Goal: Transaction & Acquisition: Book appointment/travel/reservation

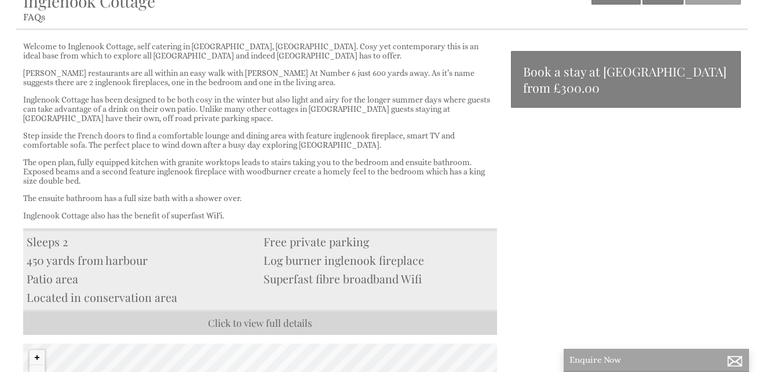
scroll to position [30, 0]
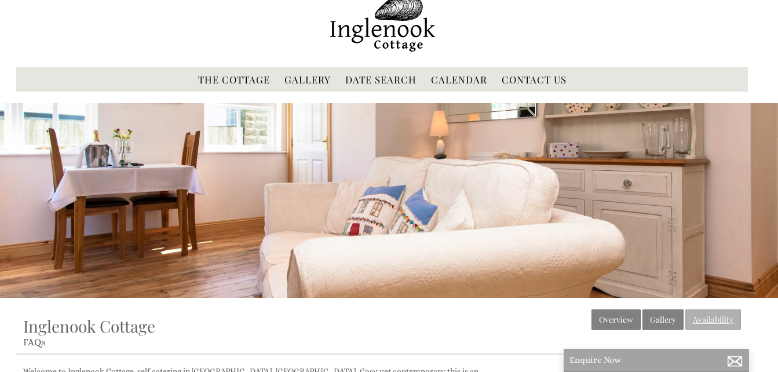
click at [705, 317] on link "Availability" at bounding box center [714, 319] width 56 height 20
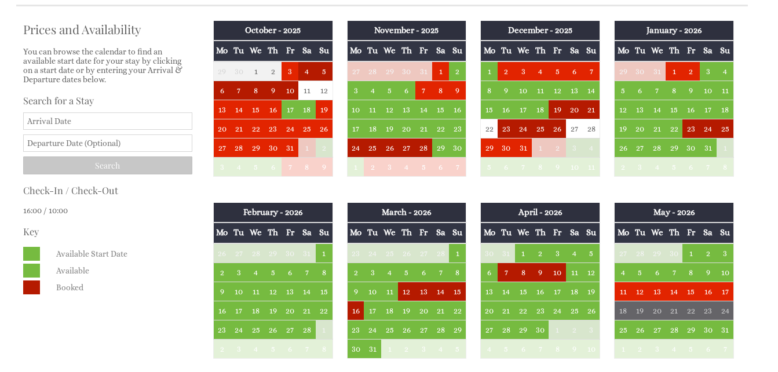
scroll to position [387, 0]
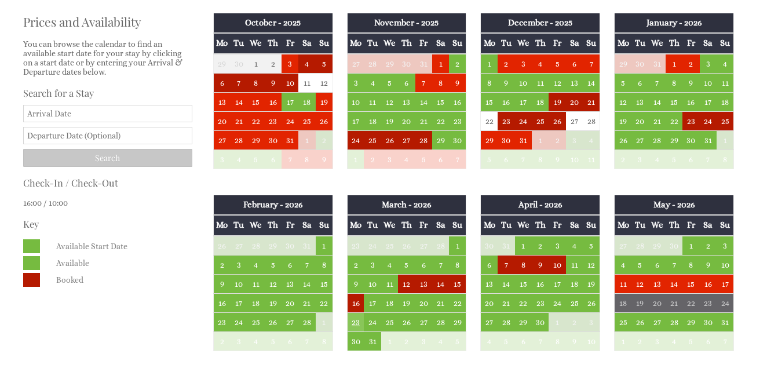
click at [354, 325] on td "23" at bounding box center [355, 321] width 17 height 19
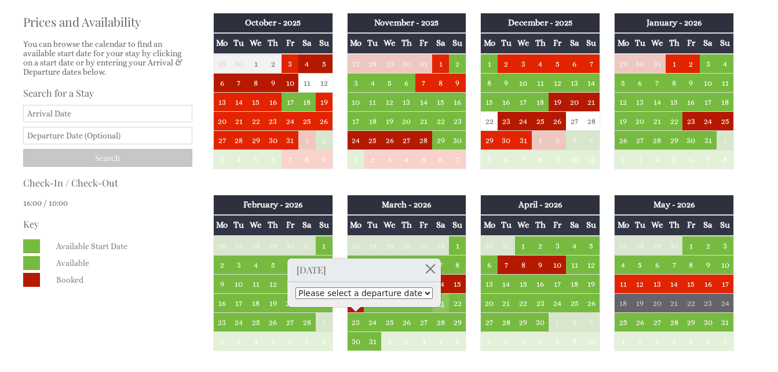
click at [442, 303] on td "21" at bounding box center [440, 302] width 17 height 19
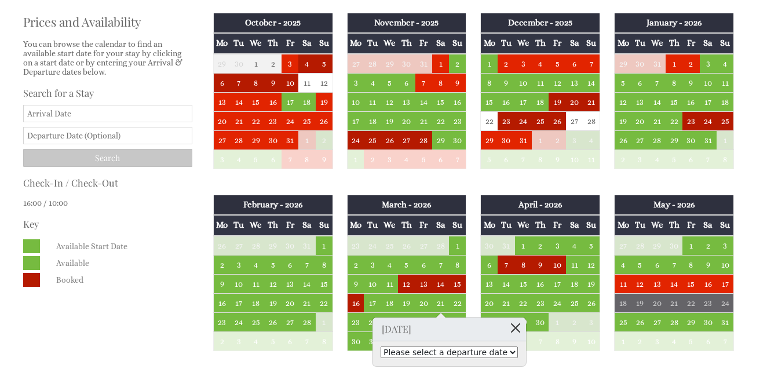
click at [506, 325] on link at bounding box center [516, 328] width 20 height 20
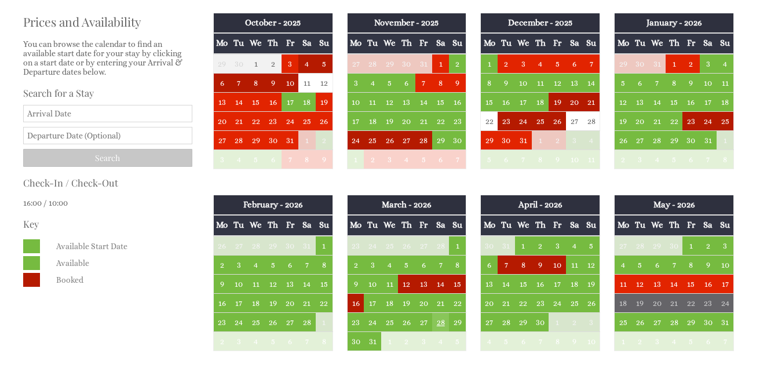
click at [439, 319] on td "28" at bounding box center [440, 321] width 17 height 19
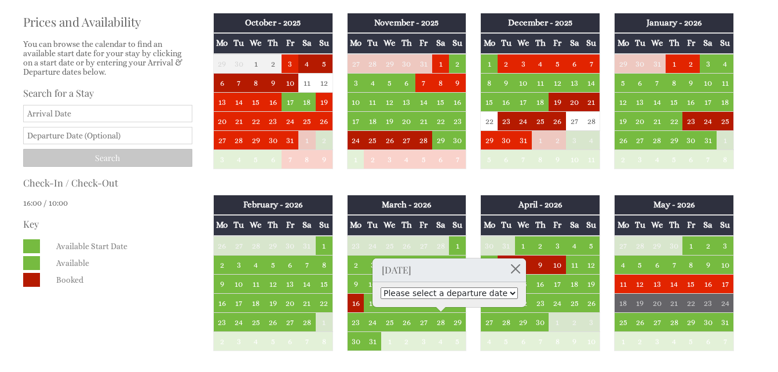
click at [494, 294] on select "Please select a departure date [DATE] - £420.00 [DATE] - £520.00 [DATE] - £600.…" at bounding box center [449, 293] width 137 height 12
click at [498, 350] on td "5" at bounding box center [506, 341] width 17 height 19
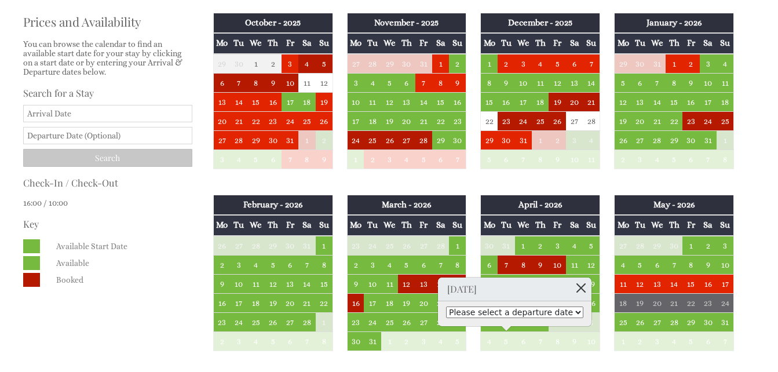
click at [571, 286] on link at bounding box center [581, 288] width 20 height 20
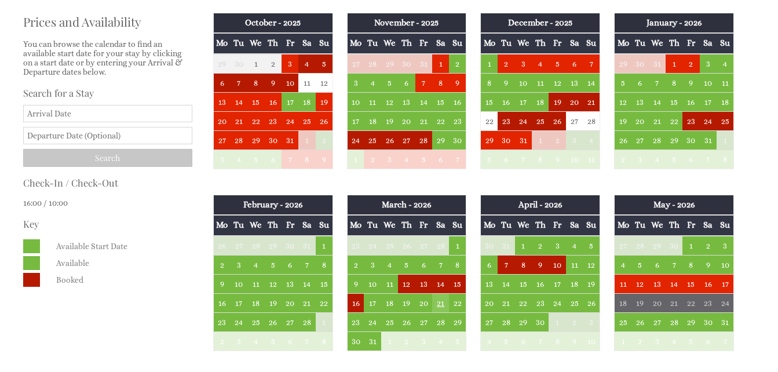
click at [443, 306] on td "21" at bounding box center [440, 302] width 17 height 19
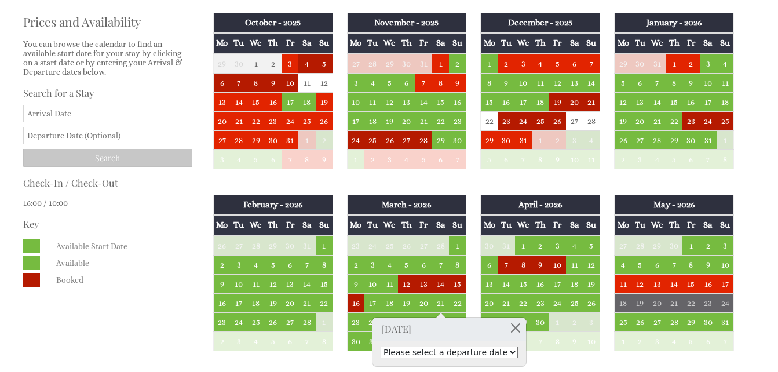
click at [496, 350] on select "Please select a departure date [DATE] - £420.00 [DATE] - £520.00 [DATE] - £600.…" at bounding box center [449, 353] width 137 height 12
select select "book/6880197"
click at [350, 319] on td "23" at bounding box center [355, 321] width 17 height 19
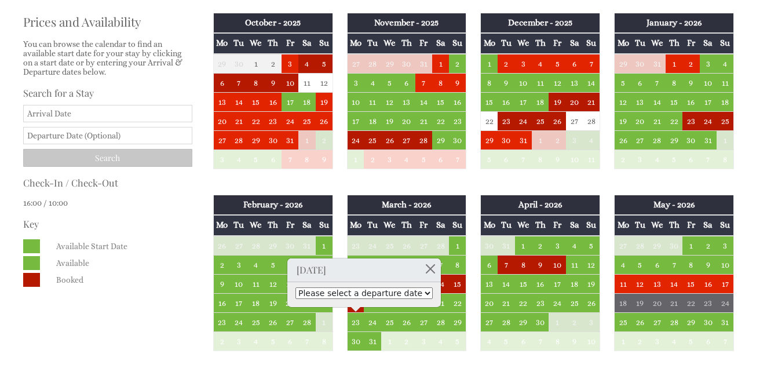
click at [411, 292] on select "Please select a departure date [DATE] - £420.00 [DATE] - £520.00 [DATE] - £600.…" at bounding box center [364, 293] width 137 height 12
select select "book/6880207"
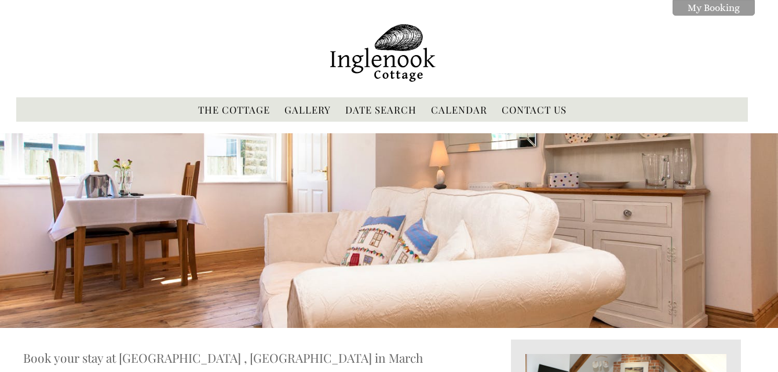
scroll to position [340, 0]
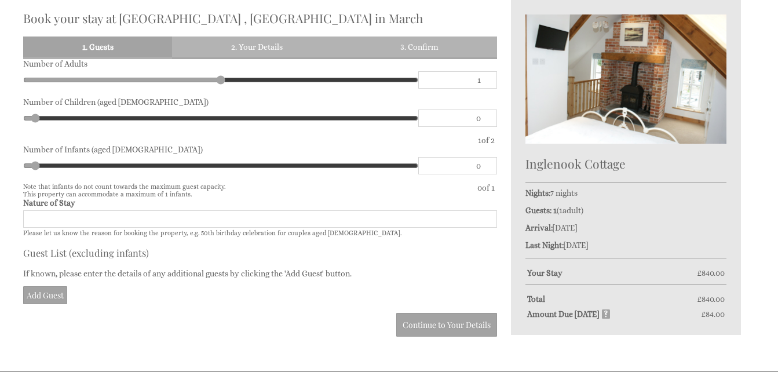
click at [480, 85] on input "1" at bounding box center [457, 79] width 79 height 17
type input "2"
click at [486, 77] on input "2" at bounding box center [457, 79] width 79 height 17
type input "2"
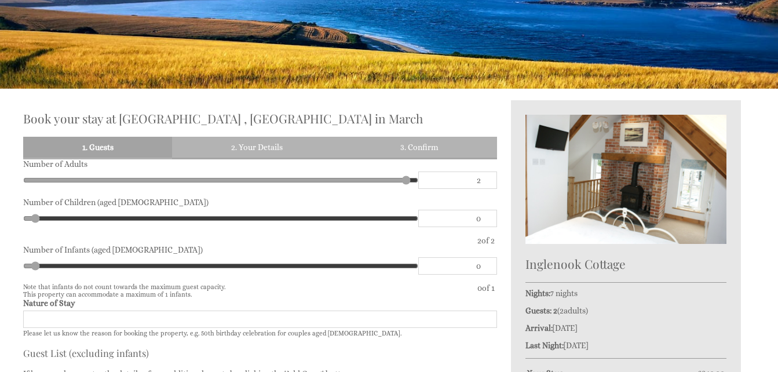
scroll to position [271, 0]
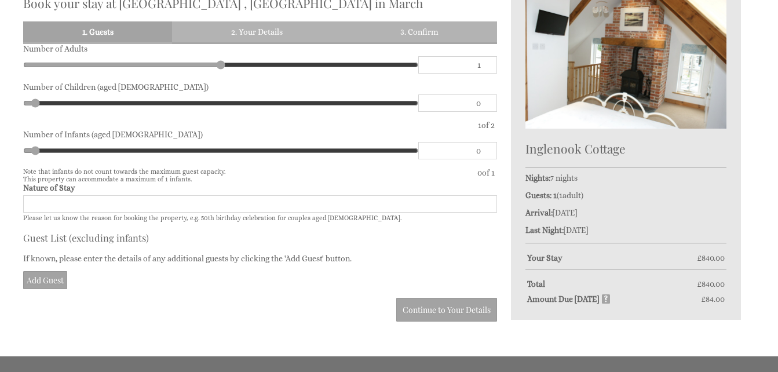
scroll to position [363, 0]
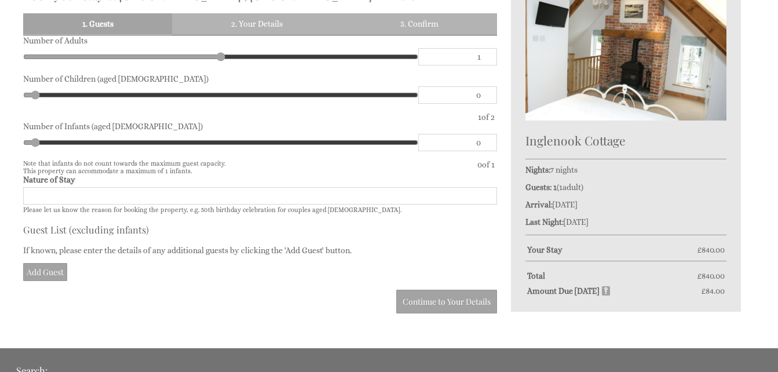
click at [483, 49] on input "1" at bounding box center [457, 56] width 79 height 17
type input "2"
click at [485, 52] on input "2" at bounding box center [457, 56] width 79 height 17
type input "2"
click at [56, 196] on input "Nature of Stay" at bounding box center [260, 195] width 474 height 17
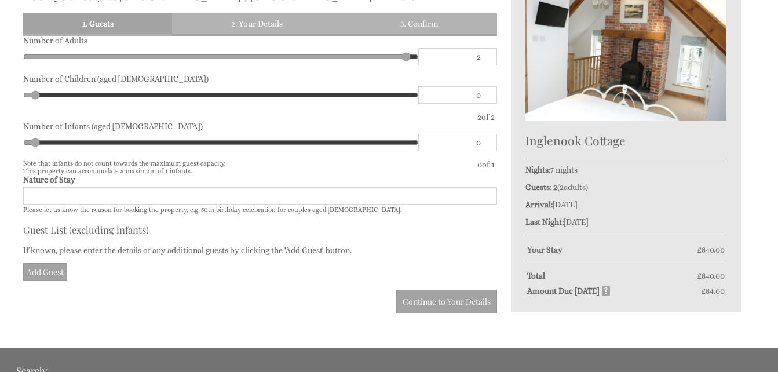
type input "Holiday"
click at [45, 275] on link "Add Guest" at bounding box center [45, 272] width 44 height 18
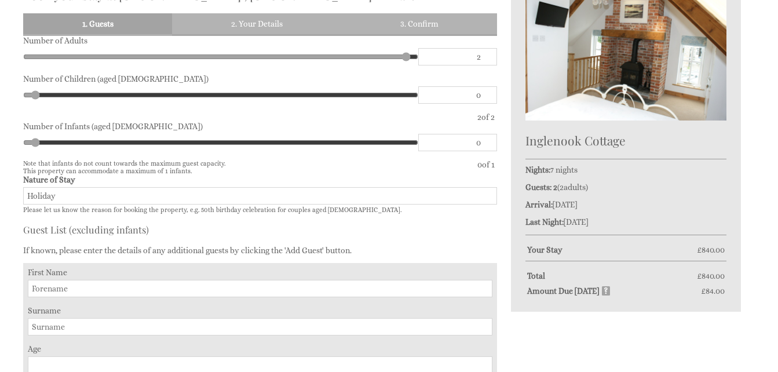
click at [50, 288] on input "First Name" at bounding box center [260, 288] width 465 height 17
type input "Lisa"
type input "Pearlman"
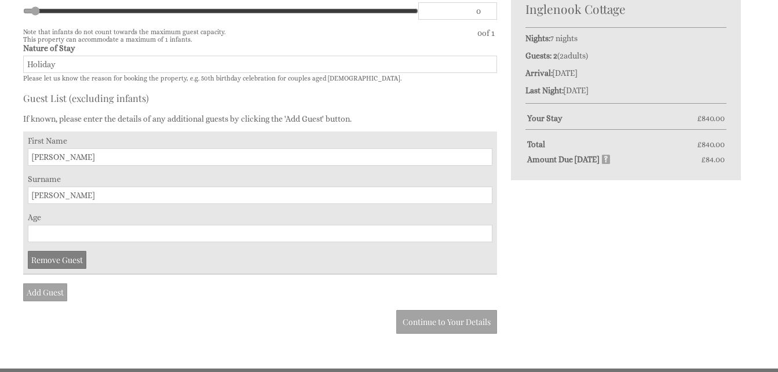
scroll to position [533, 0]
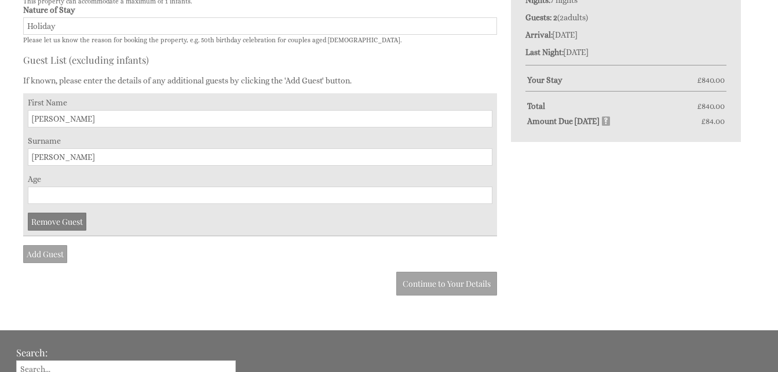
click at [37, 195] on input "Age" at bounding box center [260, 195] width 465 height 17
click at [483, 192] on input "9" at bounding box center [260, 195] width 465 height 17
click at [483, 192] on input "52" at bounding box center [260, 195] width 465 height 17
click at [483, 192] on input "64" at bounding box center [260, 195] width 465 height 17
click at [483, 192] on input "65" at bounding box center [260, 195] width 465 height 17
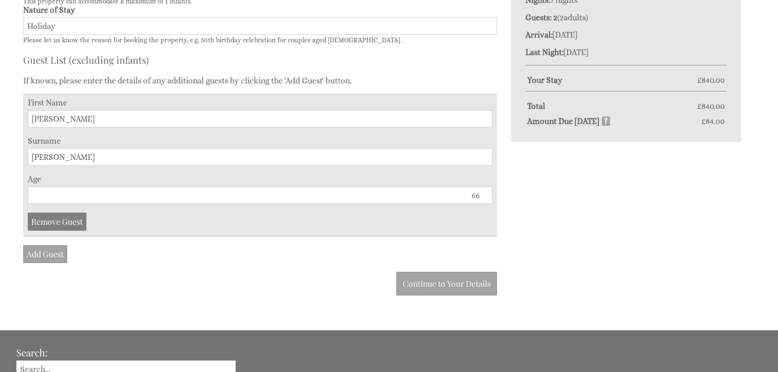
click at [483, 192] on input "66" at bounding box center [260, 195] width 465 height 17
click at [483, 192] on input "67" at bounding box center [260, 195] width 465 height 17
type input "68"
click at [483, 192] on input "68" at bounding box center [260, 195] width 465 height 17
click at [46, 252] on link "Add Guest" at bounding box center [45, 254] width 44 height 18
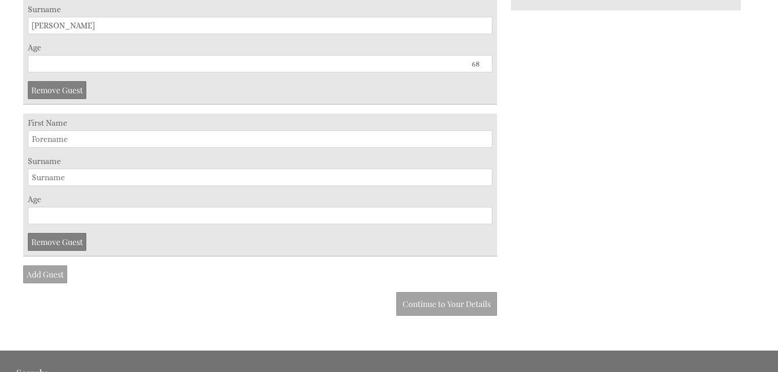
scroll to position [695, 0]
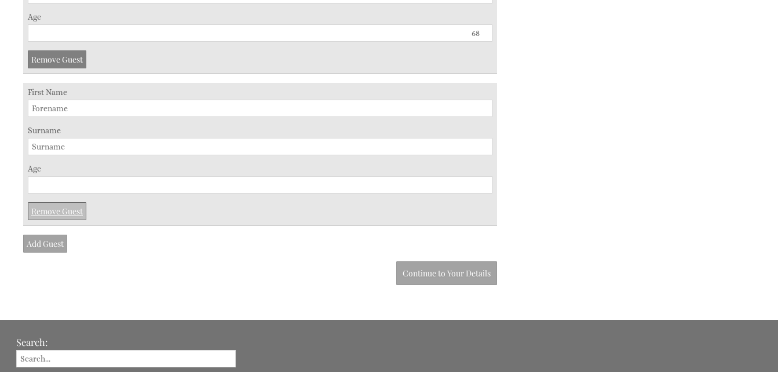
click at [57, 212] on link "Remove Guest" at bounding box center [57, 211] width 59 height 18
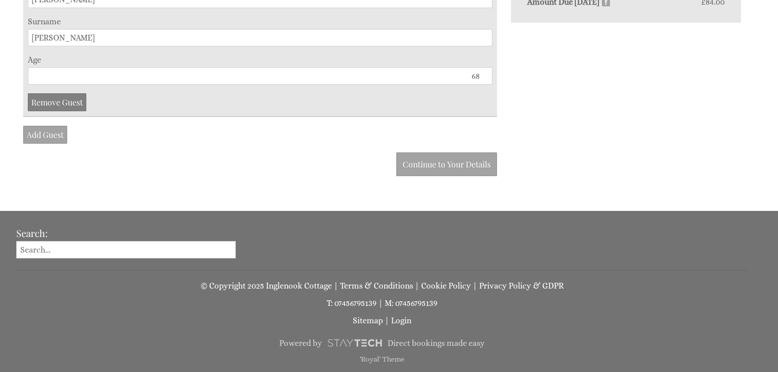
scroll to position [652, 0]
click at [427, 163] on link "Continue to Your Details" at bounding box center [446, 164] width 101 height 24
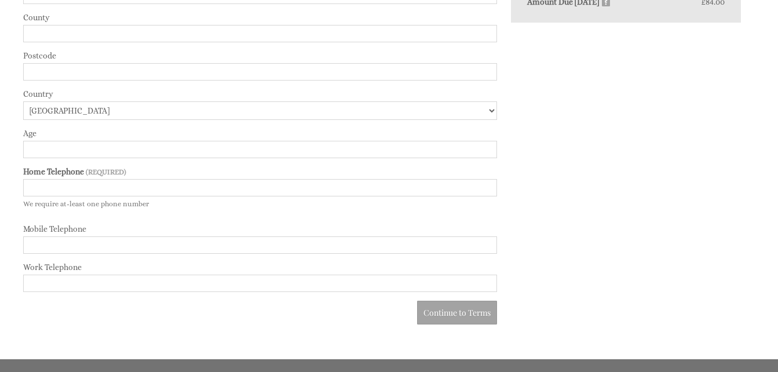
scroll to position [340, 0]
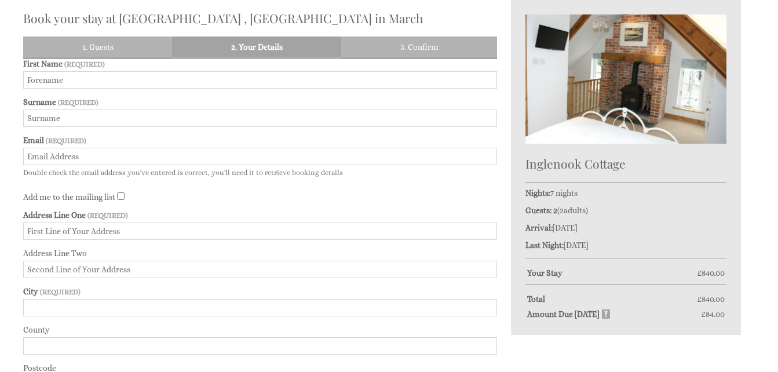
click at [73, 81] on input "First Name" at bounding box center [260, 79] width 474 height 17
type input "Robert"
type input "Pearlman"
type input "rob.pearlman@ymail.com"
type input "23 Frampton Way"
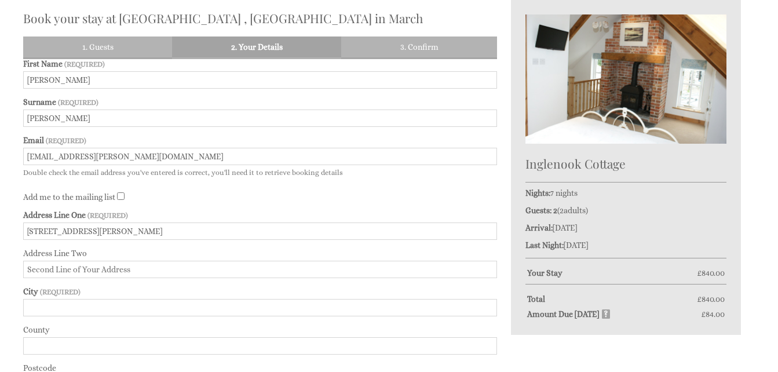
type input "Winchester"
type input "Hampshire"
type input "SO23 7QE"
type input "01962885995"
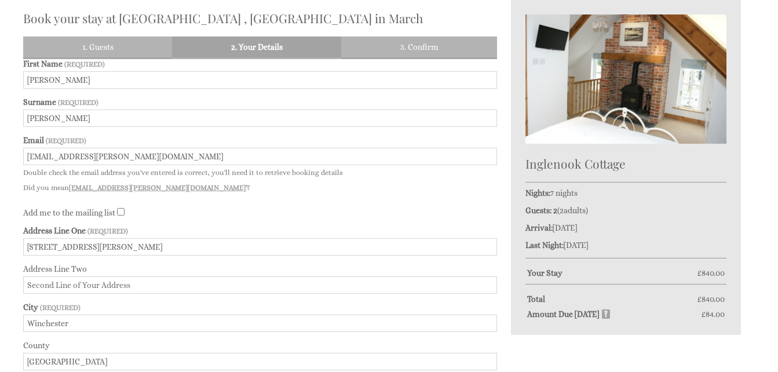
click at [125, 214] on input "Add me to the mailing list" at bounding box center [121, 212] width 8 height 8
checkbox input "true"
click at [778, 357] on div "Book your stay at Inglenook Cottage , Cornwall in March Please Wait... If this …" at bounding box center [389, 329] width 778 height 658
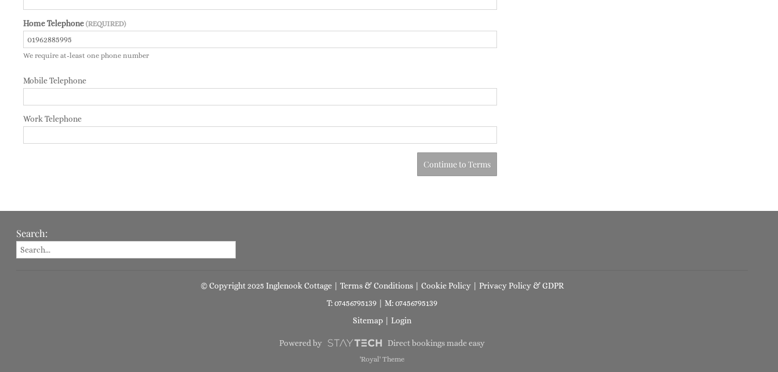
scroll to position [491, 0]
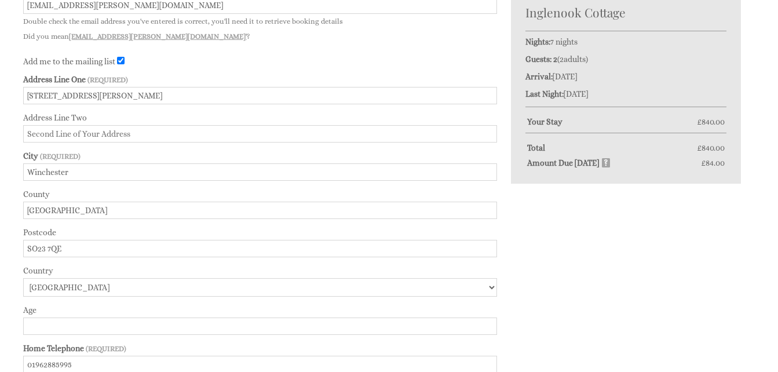
click at [46, 134] on input "Address Line Two" at bounding box center [260, 133] width 474 height 17
type input "Kings Worthy"
type input "70"
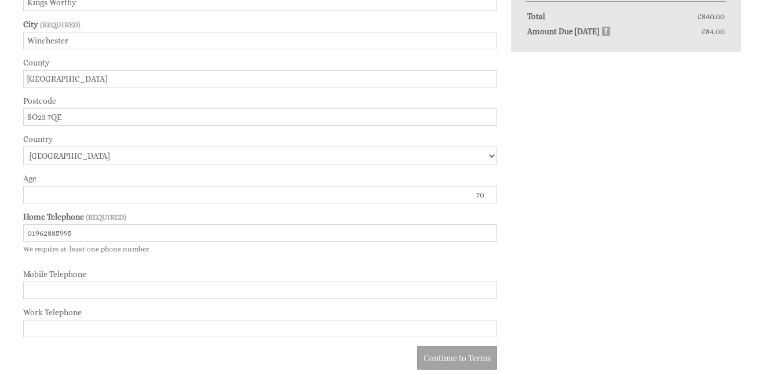
scroll to position [630, 0]
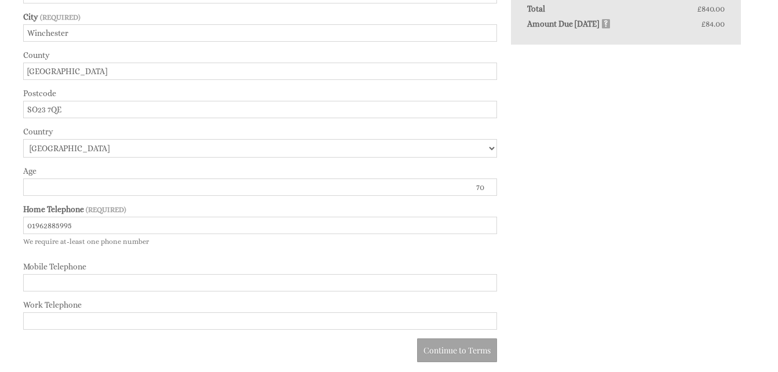
click at [32, 288] on input "Mobile Telephone" at bounding box center [260, 282] width 474 height 17
type input "07879486075"
click at [449, 352] on link "Continue to Terms" at bounding box center [457, 350] width 80 height 24
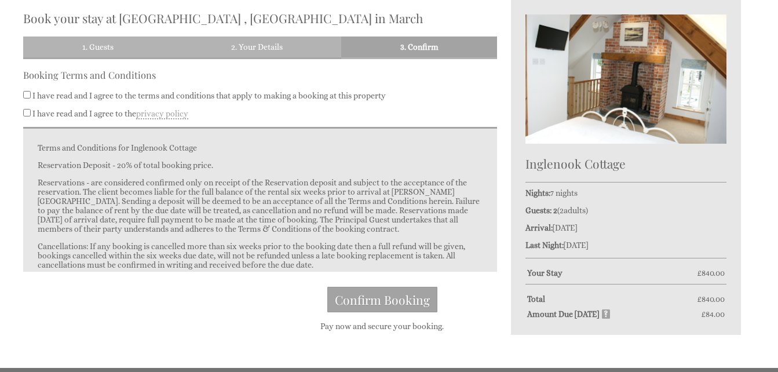
click at [27, 97] on input "I have read and I agree to the terms and conditions that apply to making a book…" at bounding box center [27, 95] width 8 height 8
checkbox input "true"
click at [28, 113] on input "I have read and I agree to the privacy policy" at bounding box center [27, 113] width 8 height 8
checkbox input "true"
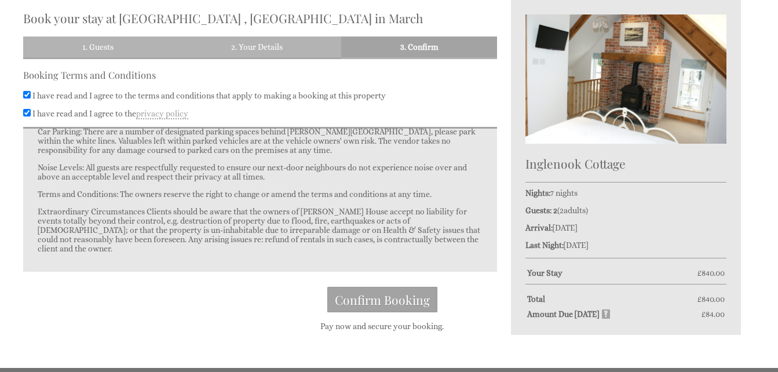
scroll to position [358, 0]
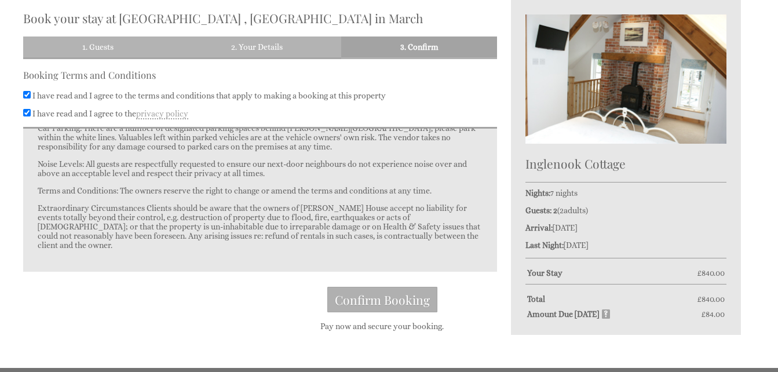
click at [374, 302] on span "Confirm Booking" at bounding box center [382, 300] width 95 height 16
